Goal: Task Accomplishment & Management: Manage account settings

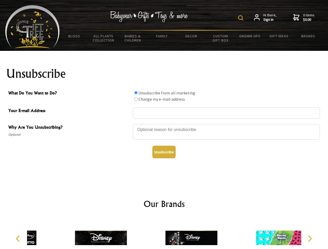
click at [241, 18] on img at bounding box center [240, 17] width 5 height 5
click at [164, 124] on div at bounding box center [226, 133] width 187 height 18
click at [136, 93] on input "What Do You Want to Do?" at bounding box center [135, 92] width 3 height 3
click at [136, 99] on input "What Do You Want to Do?" at bounding box center [135, 98] width 3 height 3
radio input "true"
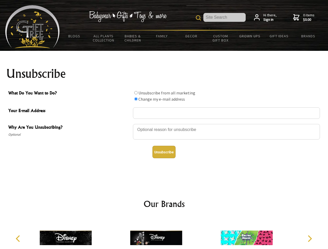
click at [164, 152] on button "Unsubscribe" at bounding box center [163, 152] width 23 height 12
click at [164, 234] on img at bounding box center [156, 238] width 52 height 39
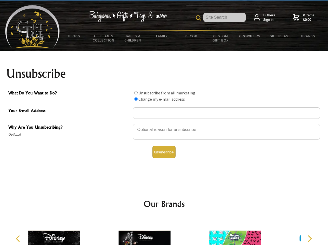
click at [19, 239] on icon "Previous" at bounding box center [18, 238] width 7 height 7
click at [309, 239] on icon "Next" at bounding box center [309, 238] width 7 height 7
